Goal: Information Seeking & Learning: Learn about a topic

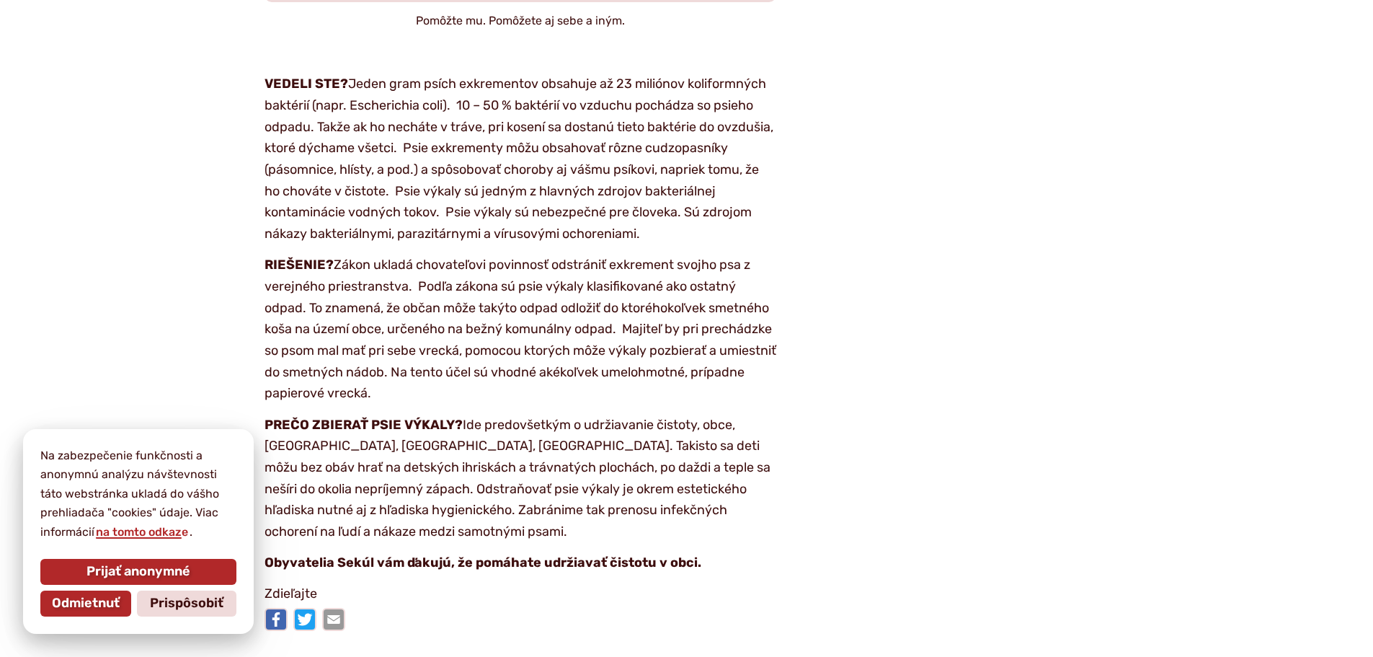
scroll to position [1658, 0]
drag, startPoint x: 303, startPoint y: 381, endPoint x: 332, endPoint y: 260, distance: 123.6
click at [332, 260] on p "RIEŠENIE? Zákon ukladá chovateľovi povinnosť odstrániť exkrement svojho psa z v…" at bounding box center [521, 329] width 512 height 150
copy p "Zákon ukladá chovateľovi povinnosť odstrániť exkrement svojho psa z verejného p…"
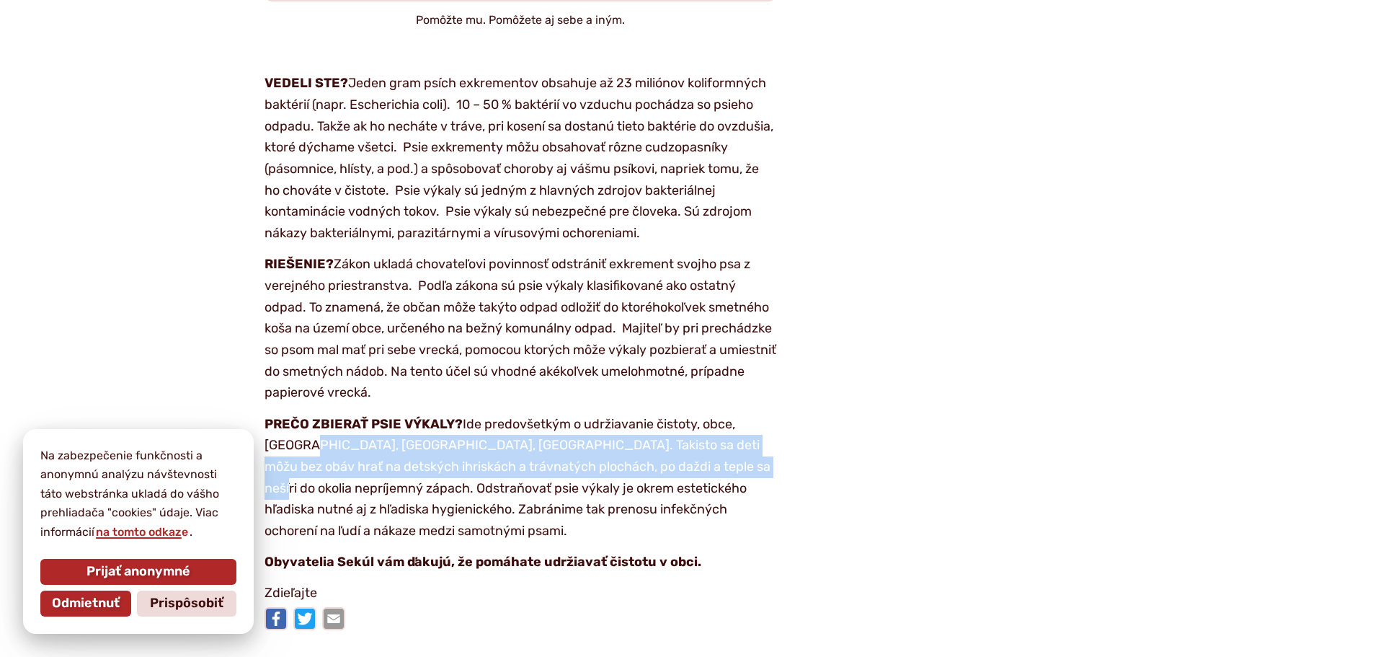
drag, startPoint x: 750, startPoint y: 461, endPoint x: 258, endPoint y: 436, distance: 492.2
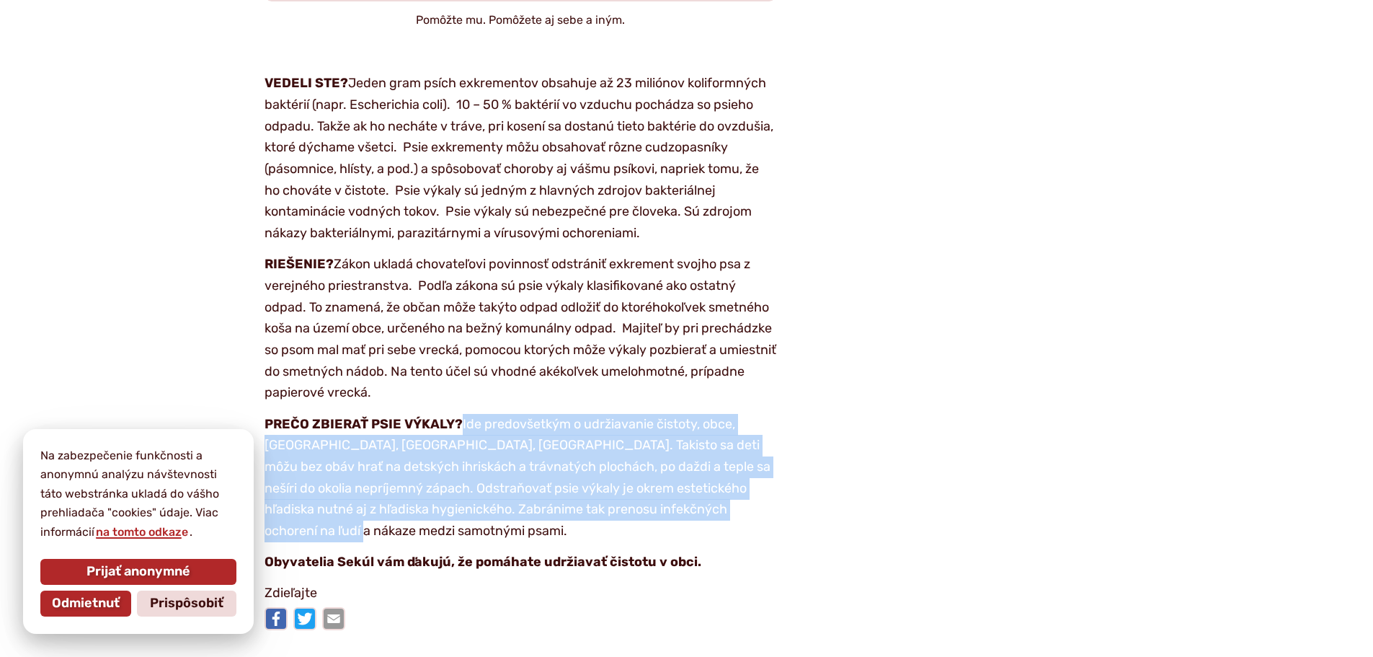
drag, startPoint x: 393, startPoint y: 534, endPoint x: 463, endPoint y: 413, distance: 139.8
click at [463, 414] on p "PREČO ZBIERAŤ PSIE VÝKALY? Ide predovšetkým o udržiavanie čistoty, obce, [GEOGR…" at bounding box center [521, 478] width 512 height 128
copy p "Ide predovšetkým o udržiavanie čistoty, obce, [GEOGRAPHIC_DATA], [GEOGRAPHIC_DA…"
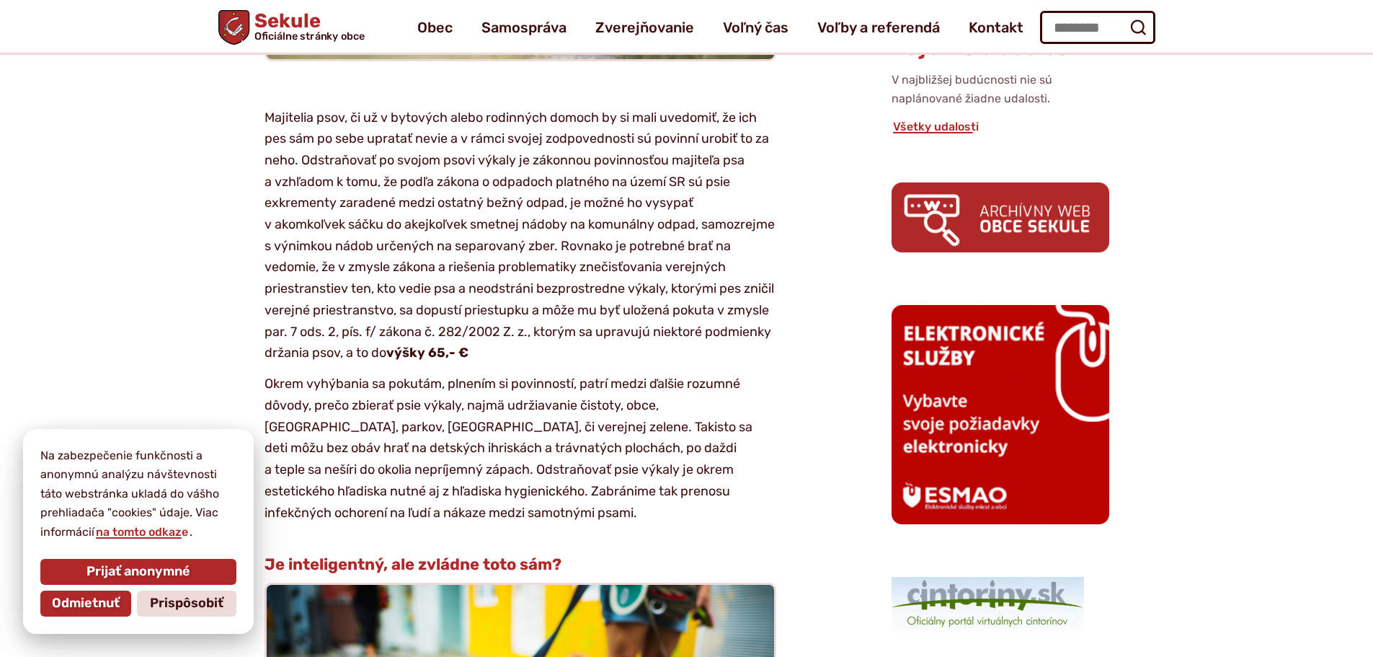
scroll to position [721, 0]
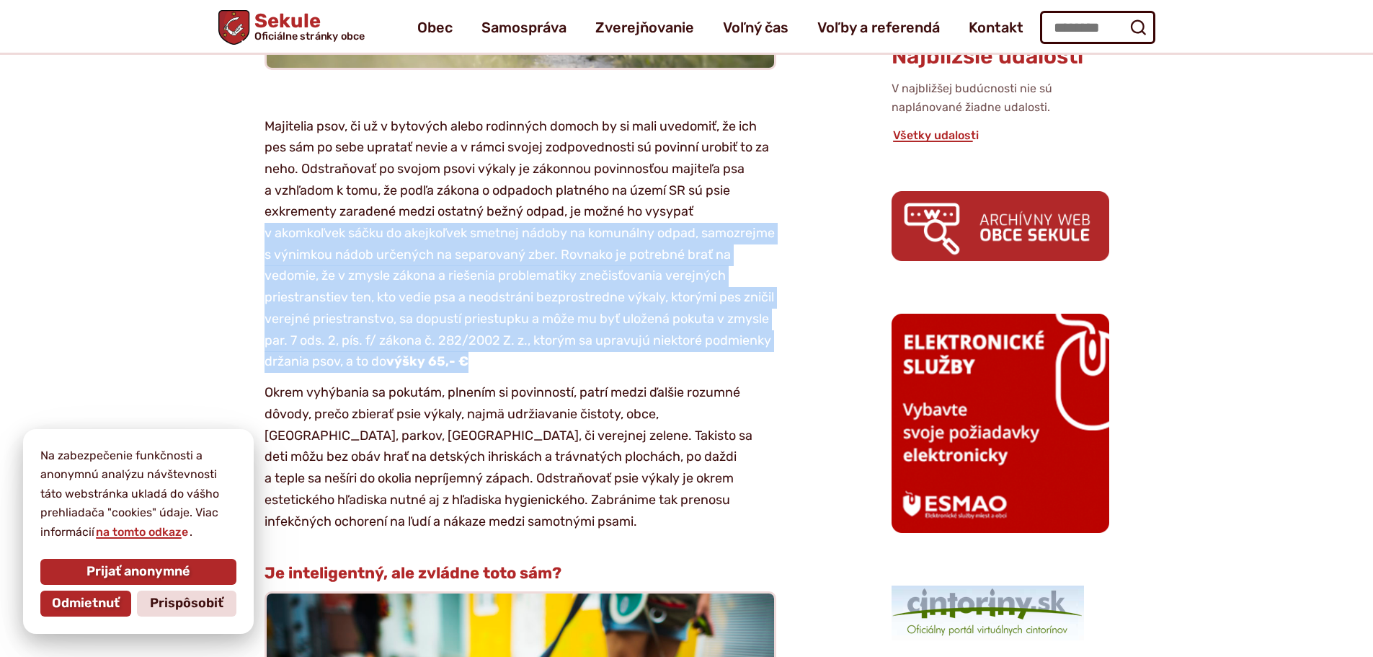
drag, startPoint x: 564, startPoint y: 362, endPoint x: 249, endPoint y: 234, distance: 339.9
click at [249, 234] on article "Kategória Oznam výšky 65,- € Okrem vyhýbania sa pokutám, plnením si povinností,…" at bounding box center [531, 608] width 673 height 1932
click at [564, 368] on p "Majitelia psov, či už v bytových alebo rodinných domoch by si mali uvedomiť, že…" at bounding box center [521, 244] width 512 height 257
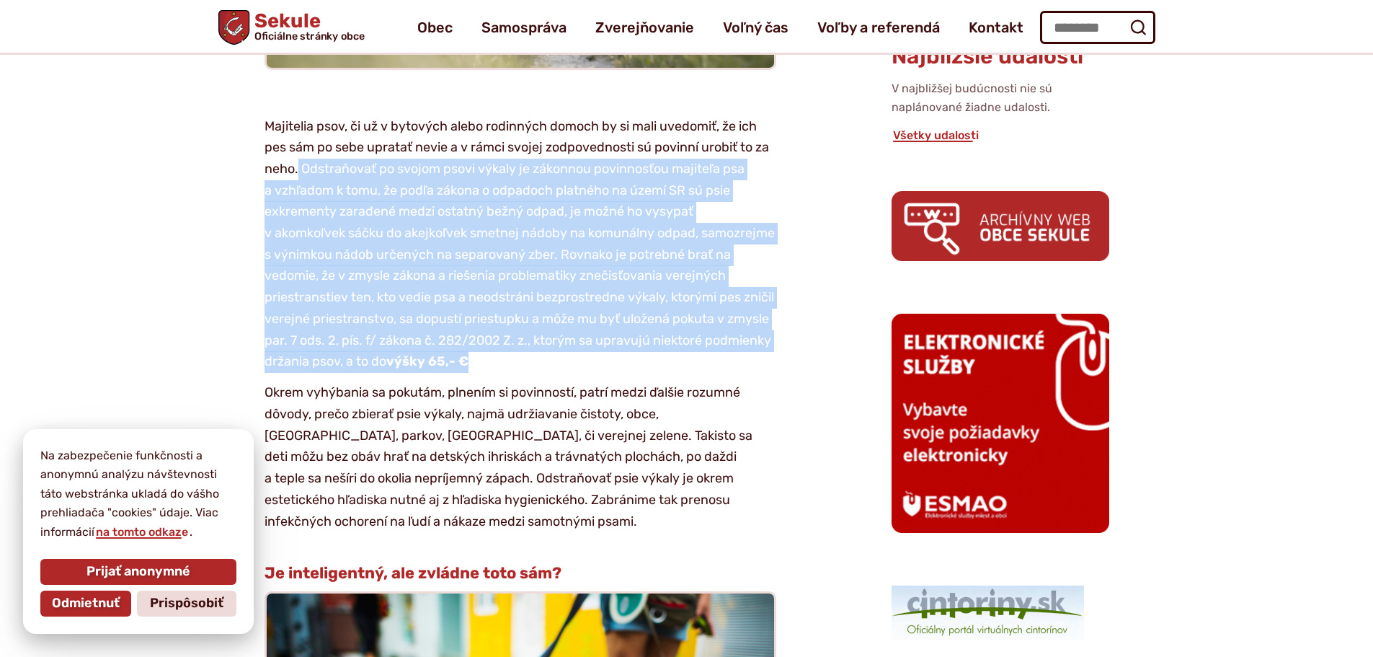
drag, startPoint x: 559, startPoint y: 365, endPoint x: 299, endPoint y: 168, distance: 326.3
click at [299, 168] on p "Majitelia psov, či už v bytových alebo rodinných domoch by si mali uvedomiť, že…" at bounding box center [521, 244] width 512 height 257
copy p "Odstraňovať po svojom psovi výkaly je zákonnou povinnosťou majiteľa psa a vzhľa…"
click at [817, 314] on article "Kategória Oznam výšky 65,- € Okrem vyhýbania sa pokutám, plnením si povinností,…" at bounding box center [531, 608] width 673 height 1932
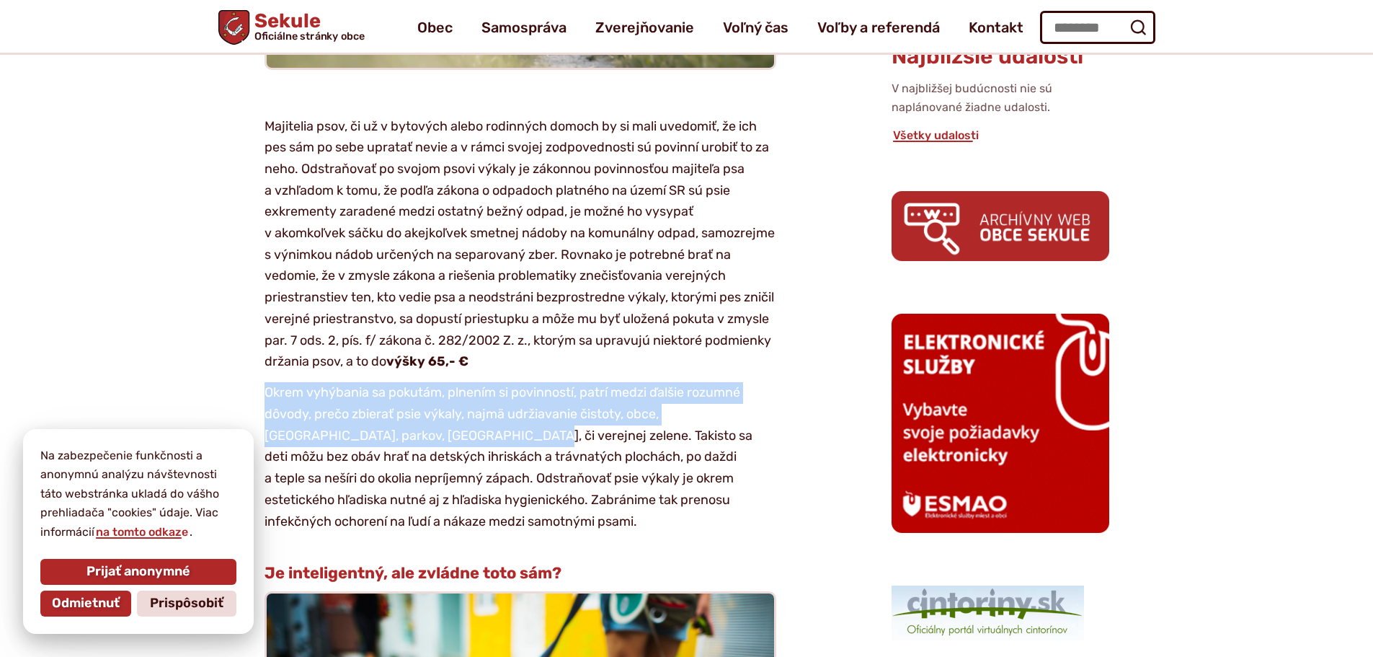
drag, startPoint x: 262, startPoint y: 387, endPoint x: 429, endPoint y: 433, distance: 172.6
click at [429, 433] on article "Kategória Oznam výšky 65,- € Okrem vyhýbania sa pokutám, plnením si povinností,…" at bounding box center [531, 608] width 673 height 1932
copy p "Okrem vyhýbania sa pokutám, plnením si povinností, patrí medzi ďalšie rozumné d…"
